Goal: Navigation & Orientation: Find specific page/section

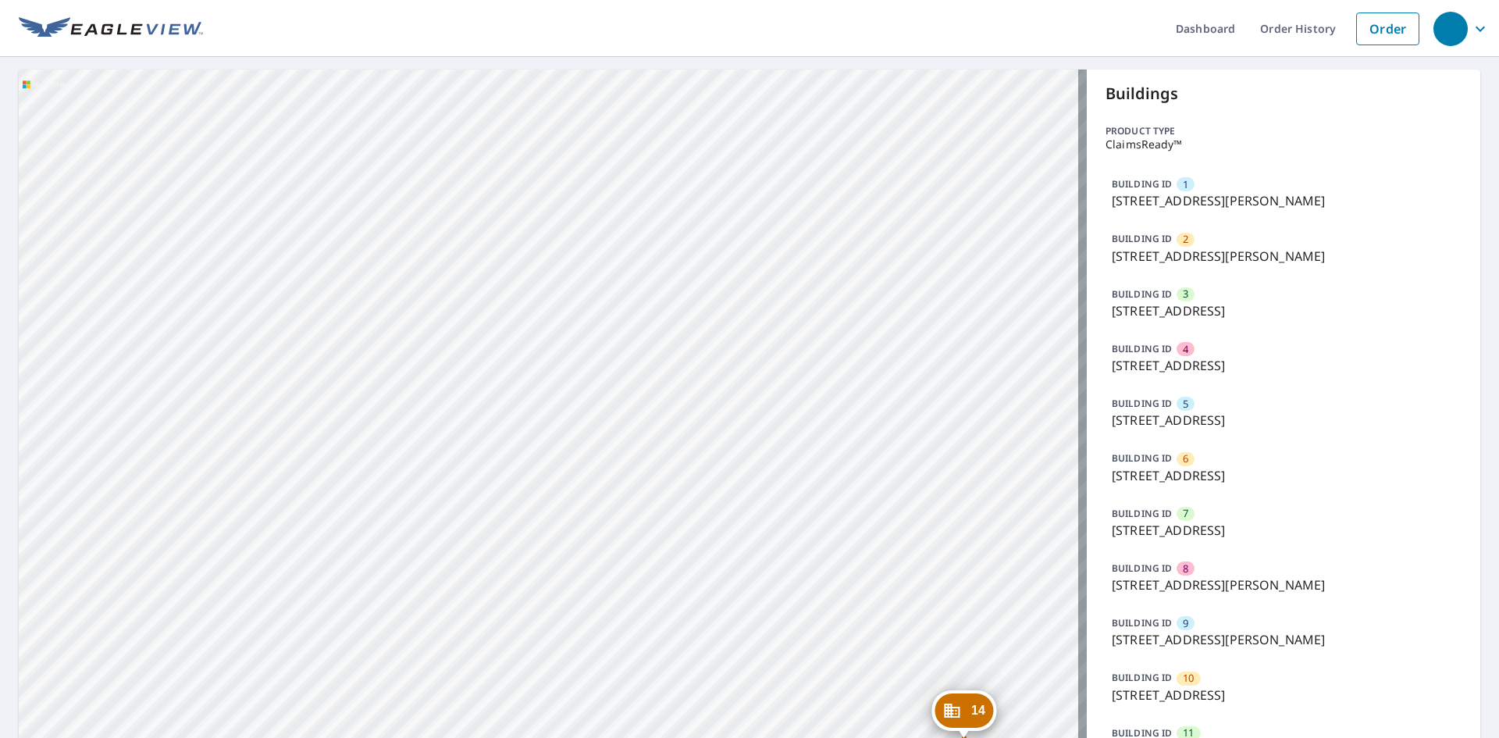
scroll to position [859, 0]
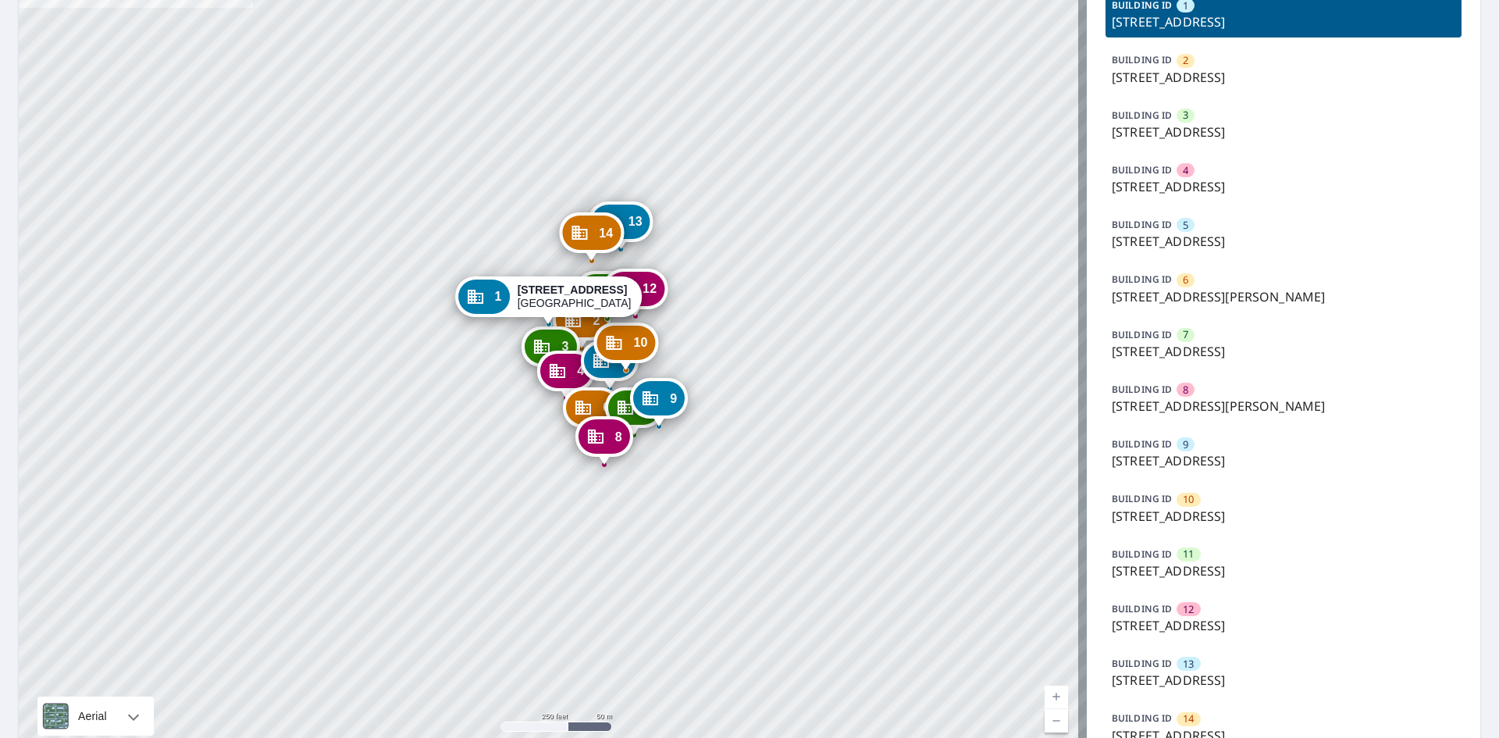
scroll to position [257, 0]
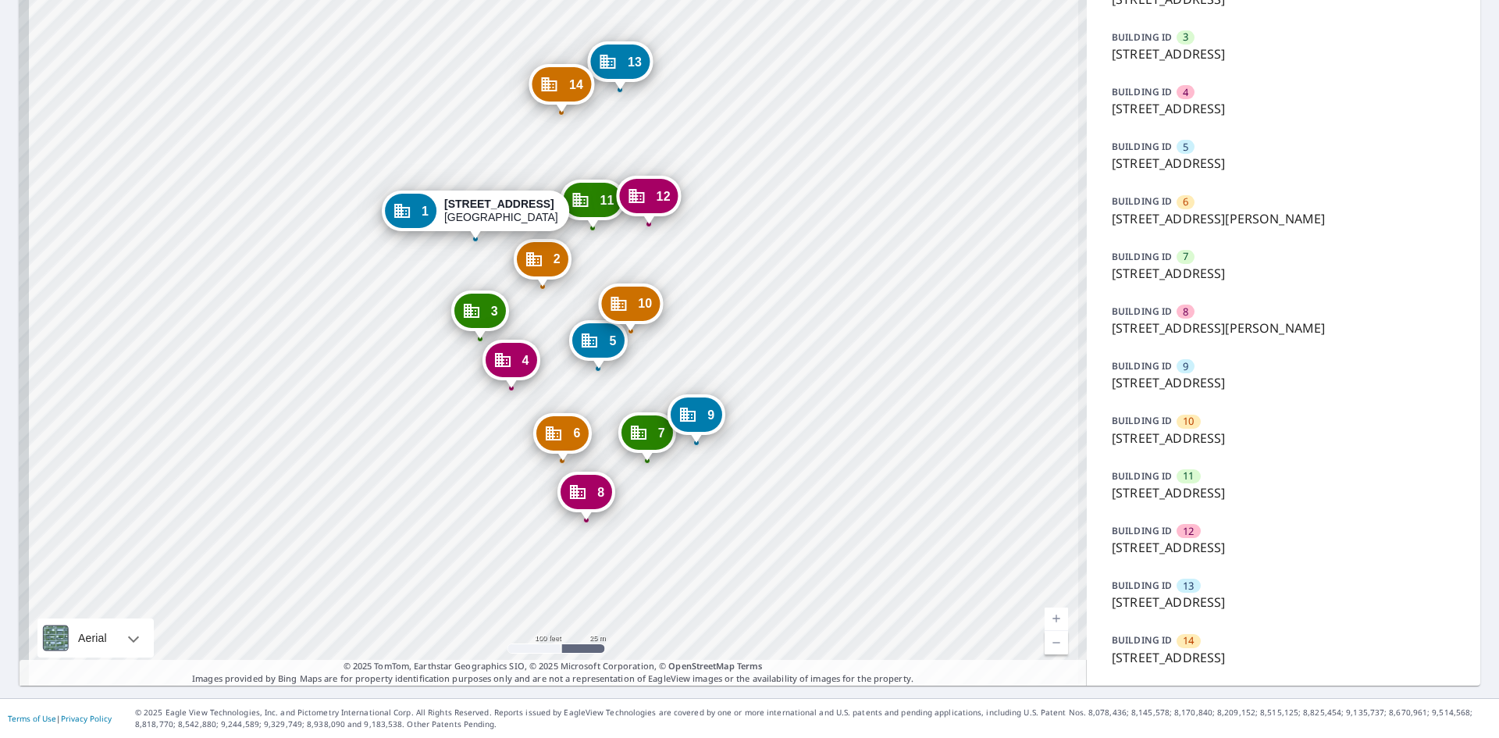
drag, startPoint x: 731, startPoint y: 341, endPoint x: 860, endPoint y: 539, distance: 236.2
click at [860, 539] on div "2 [STREET_ADDRESS] 3 [STREET_ADDRESS] 4 [STREET_ADDRESS] 5 [STREET_ADDRESS] 6 […" at bounding box center [553, 249] width 1068 height 873
